Goal: Entertainment & Leisure: Consume media (video, audio)

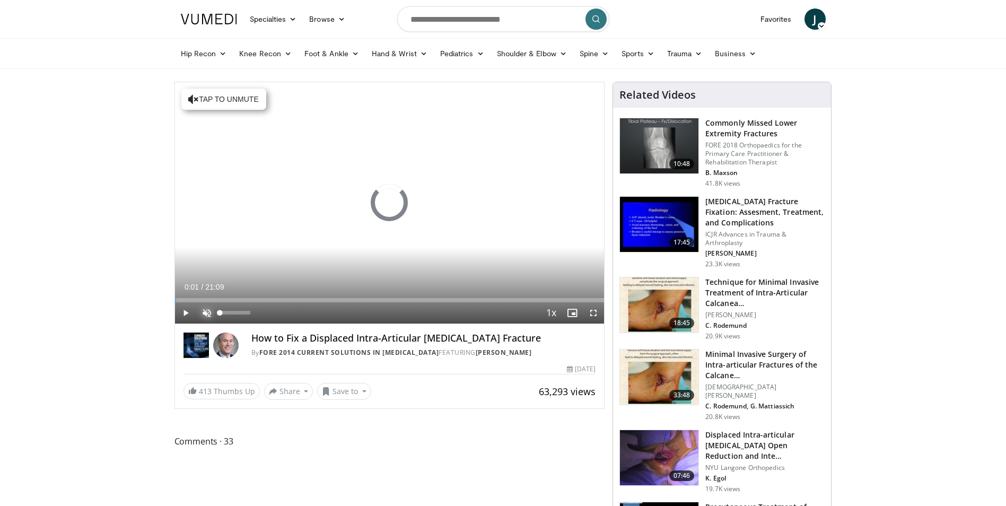
click at [209, 313] on span "Video Player" at bounding box center [206, 312] width 21 height 21
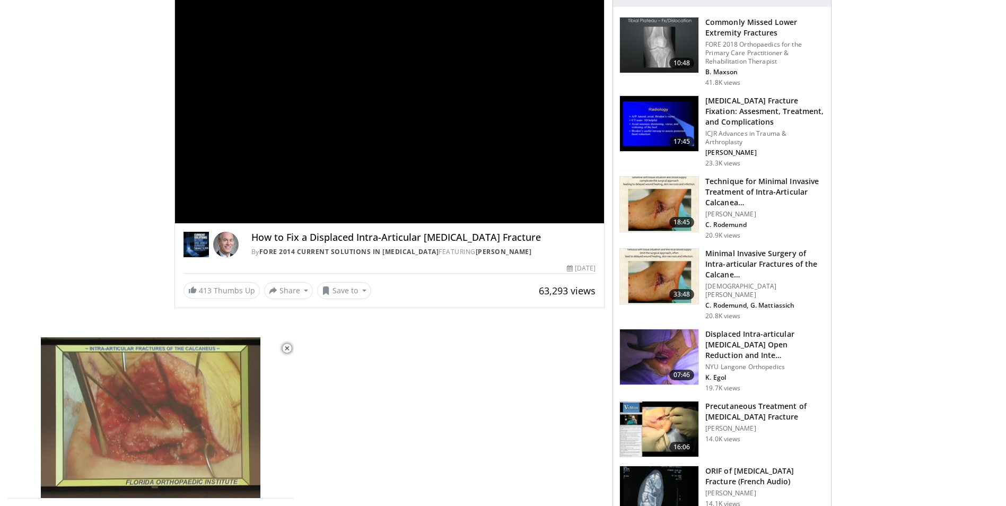
scroll to position [159, 0]
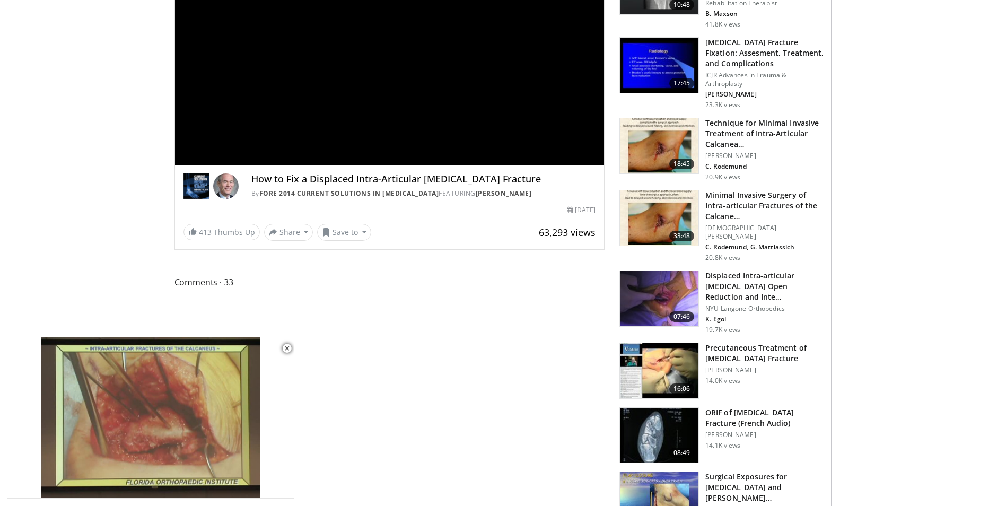
click at [692, 420] on img at bounding box center [659, 435] width 78 height 55
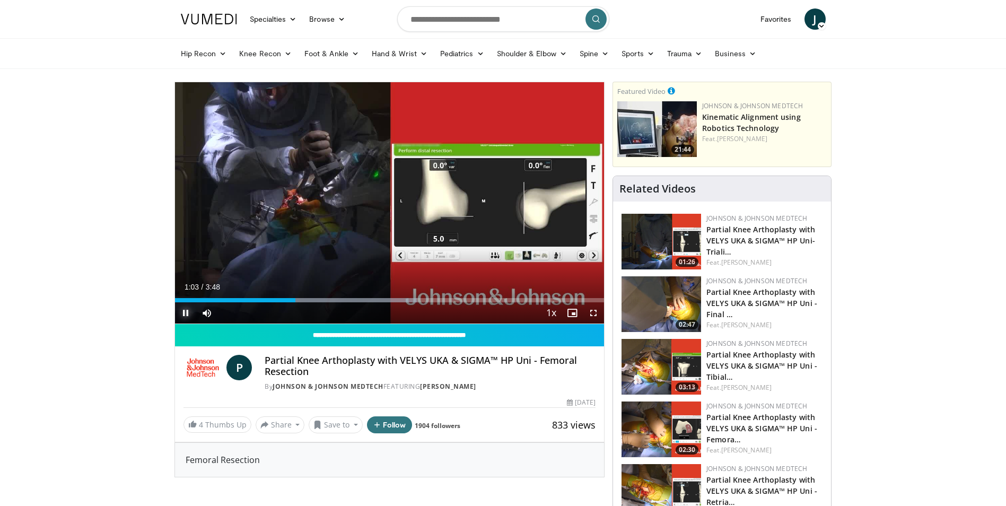
click at [190, 312] on span "Video Player" at bounding box center [185, 312] width 21 height 21
